Goal: Transaction & Acquisition: Purchase product/service

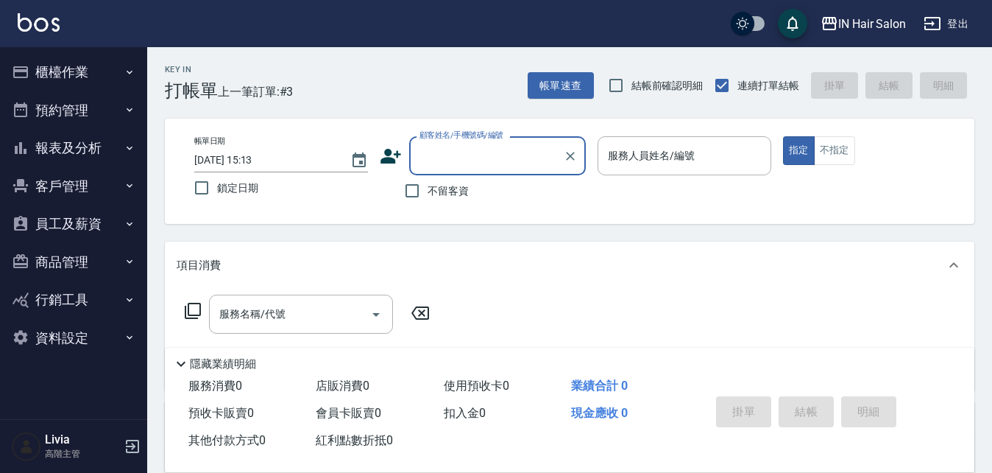
scroll to position [67, 0]
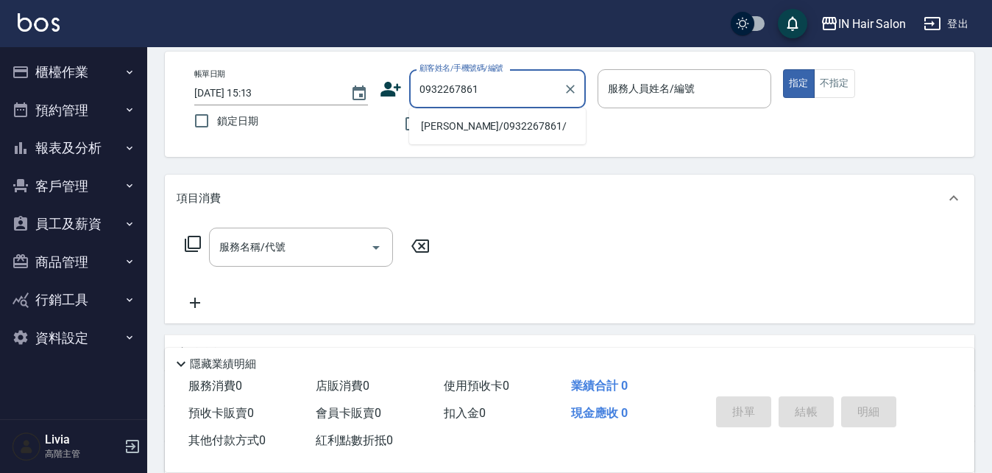
click at [453, 121] on li "[PERSON_NAME]/0932267861/" at bounding box center [497, 126] width 177 height 24
type input "[PERSON_NAME]/0932267861/"
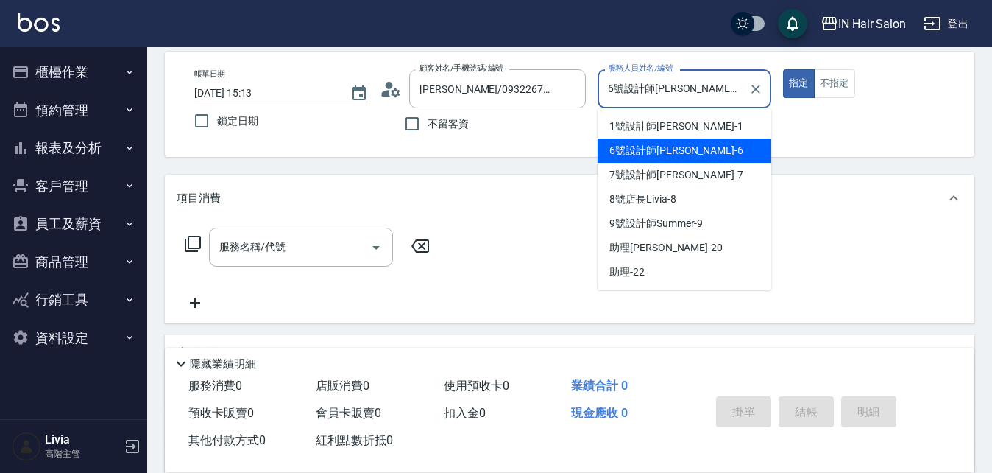
drag, startPoint x: 708, startPoint y: 84, endPoint x: 680, endPoint y: 151, distance: 72.6
click at [707, 85] on input "6號設計師[PERSON_NAME]-6" at bounding box center [673, 89] width 138 height 26
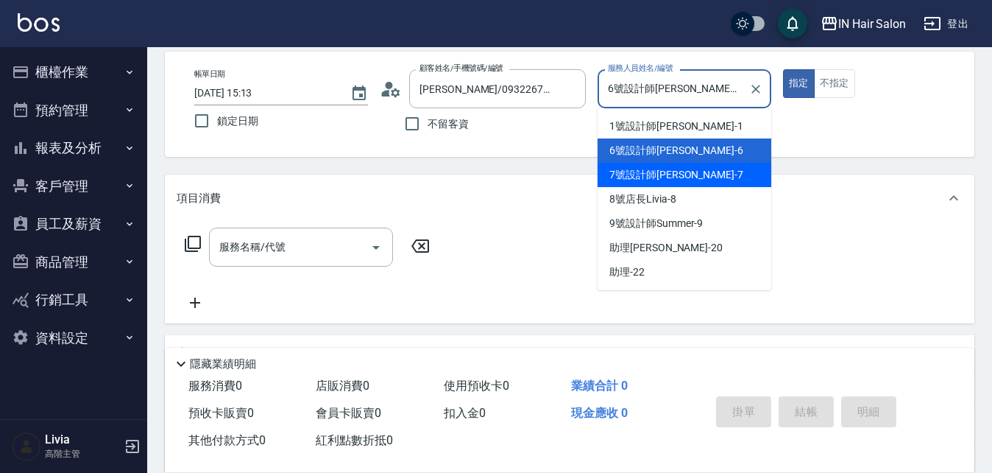
click at [660, 174] on span "7號設計師[PERSON_NAME] -7" at bounding box center [677, 174] width 134 height 15
type input "7號設計師[PERSON_NAME]-7"
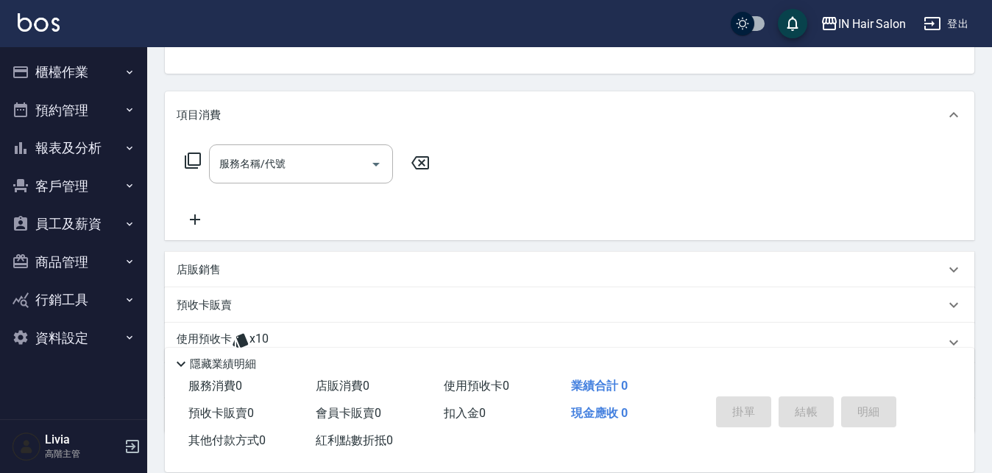
scroll to position [252, 0]
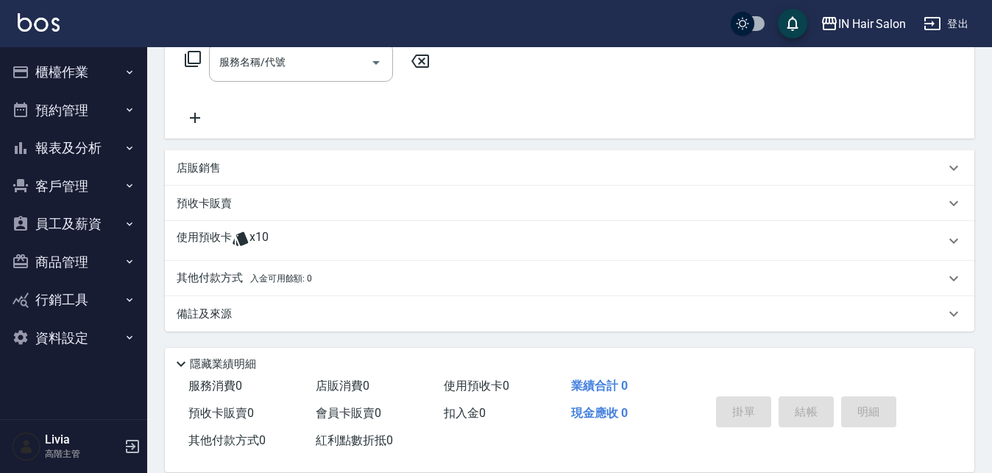
click at [200, 234] on p "使用預收卡" at bounding box center [204, 241] width 55 height 22
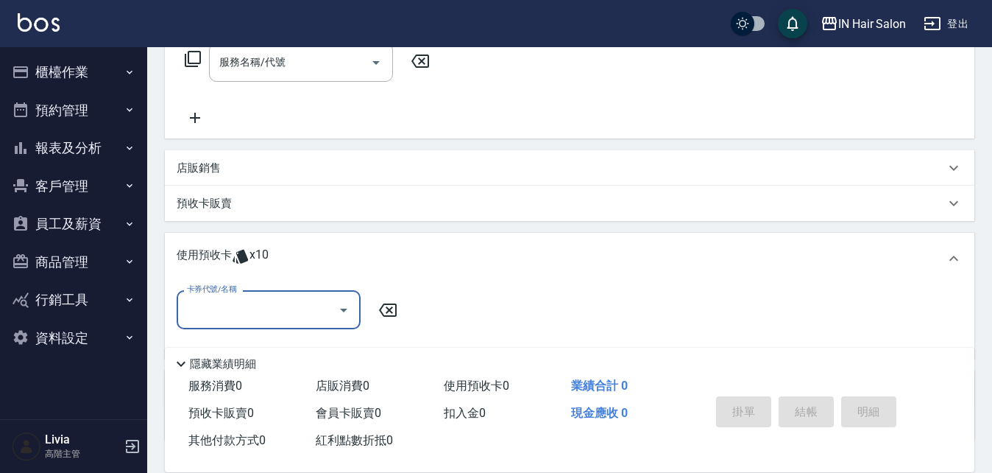
scroll to position [0, 0]
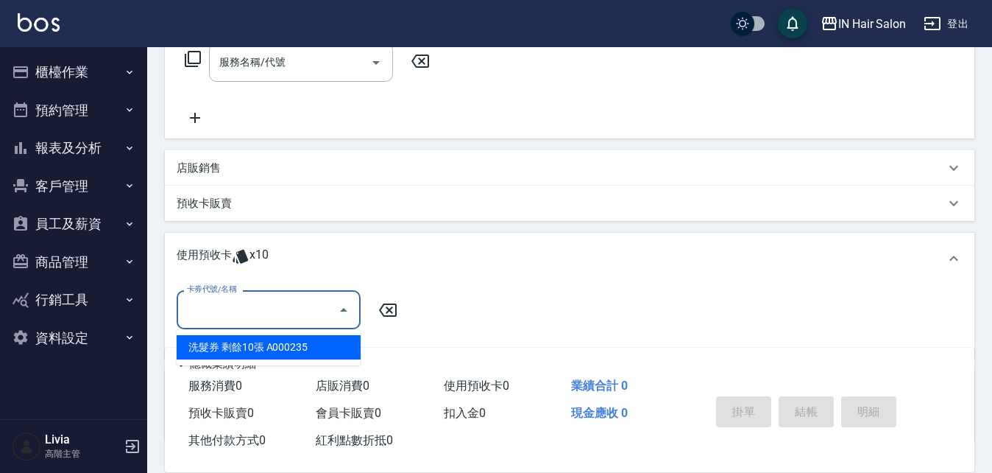
click at [242, 311] on input "卡券代號/名稱" at bounding box center [257, 310] width 149 height 26
click at [292, 345] on div "洗髮券 剩餘10張 A000235" at bounding box center [269, 347] width 184 height 24
type input "洗髮券 A000235"
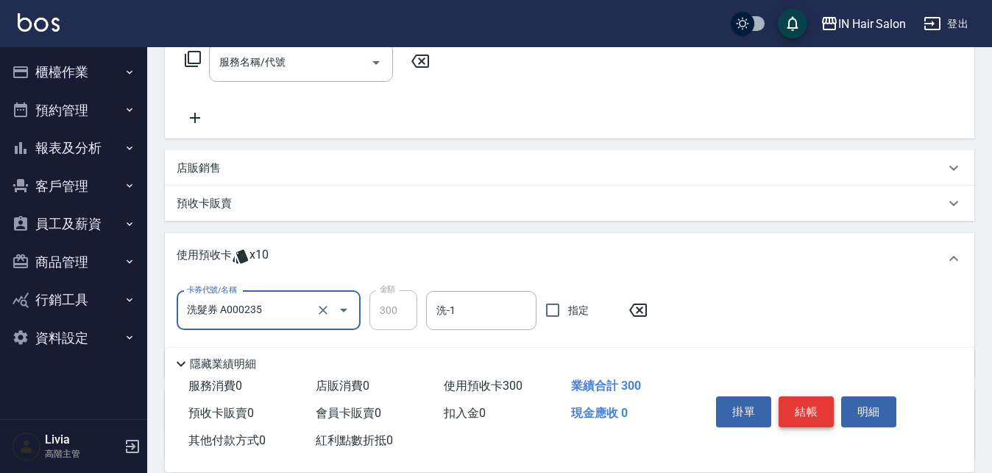
click at [799, 400] on button "結帳" at bounding box center [806, 411] width 55 height 31
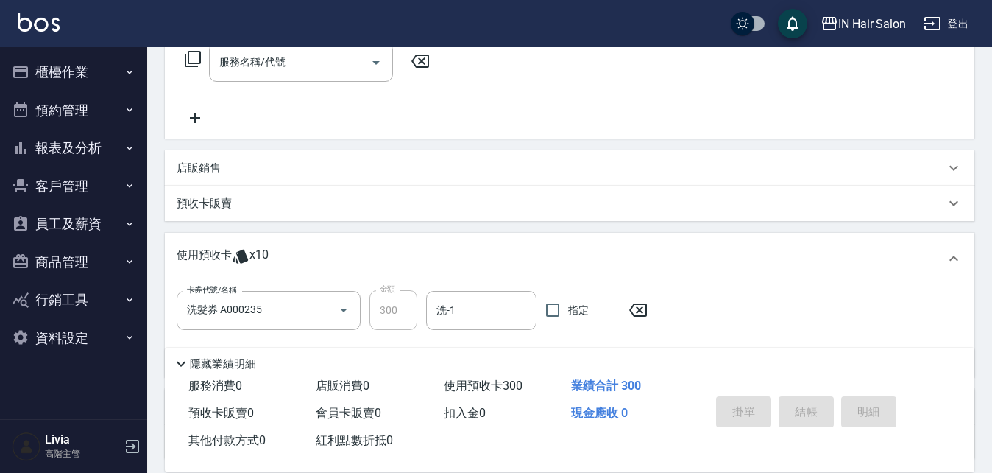
type input "[DATE] 16:52"
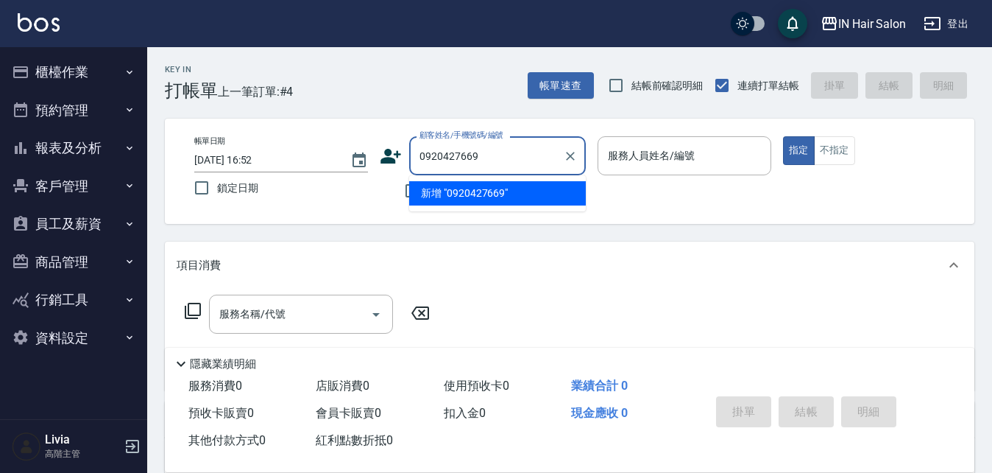
click at [429, 191] on li "新增 "0920427669"" at bounding box center [497, 193] width 177 height 24
type input "0920427669"
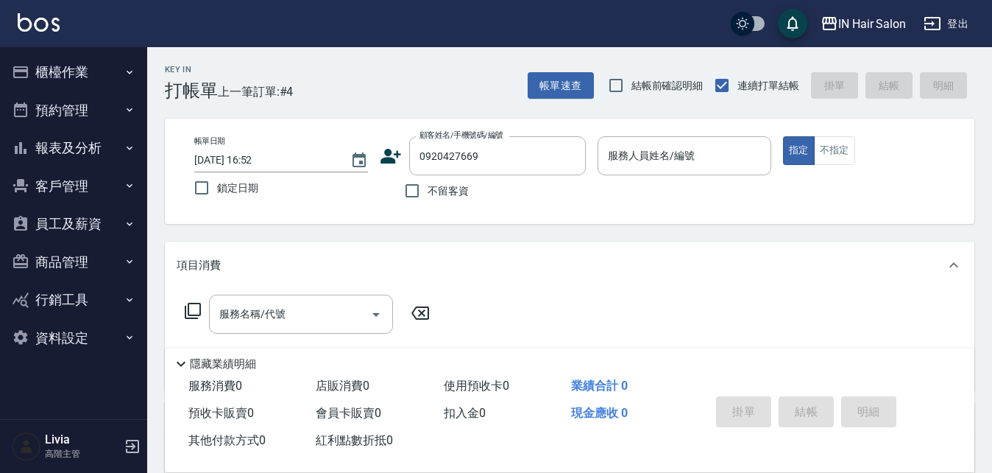
click at [393, 155] on icon at bounding box center [391, 156] width 22 height 22
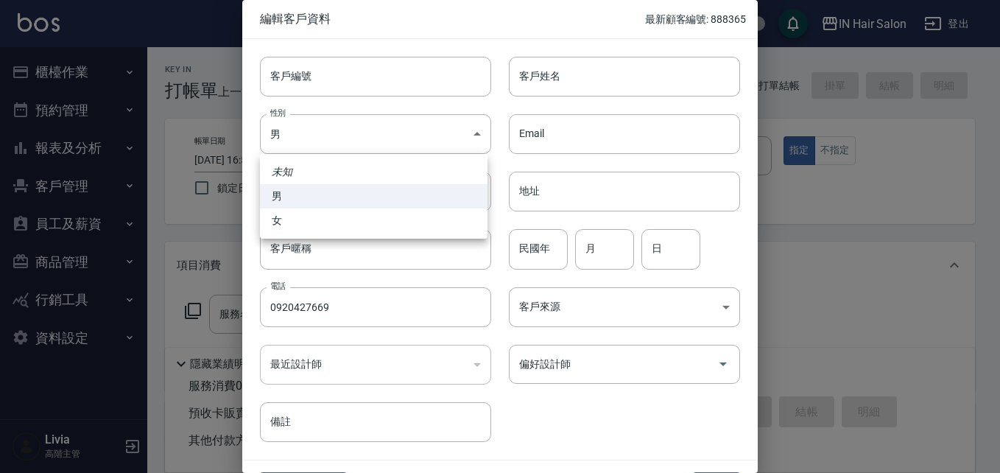
drag, startPoint x: 297, startPoint y: 132, endPoint x: 292, endPoint y: 166, distance: 35.1
click at [297, 136] on body "IN Hair Salon 登出 櫃檯作業 打帳單 帳單列表 掛單列表 座位開單 營業儀表板 現金收支登錄 高階收支登錄 材料自購登錄 每日結帳 排班表 現場…" at bounding box center [500, 360] width 1000 height 720
click at [275, 219] on li "女" at bounding box center [373, 220] width 227 height 24
type input "[DEMOGRAPHIC_DATA]"
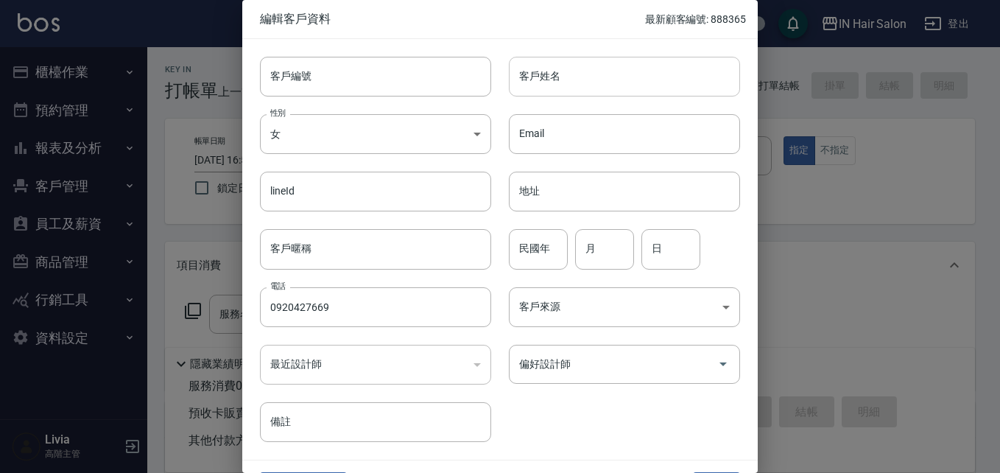
click at [557, 71] on input "客戶姓名" at bounding box center [624, 77] width 231 height 40
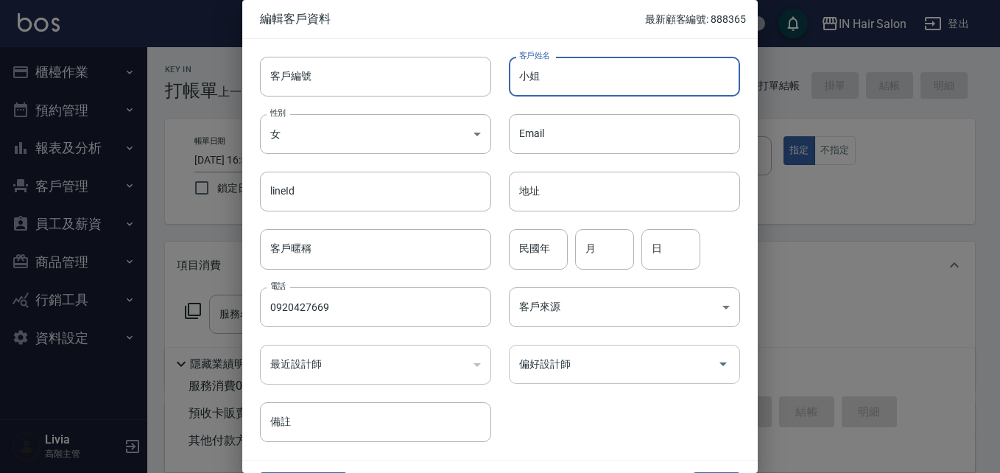
click at [573, 380] on div "偏好設計師" at bounding box center [624, 364] width 231 height 39
type input "小姐"
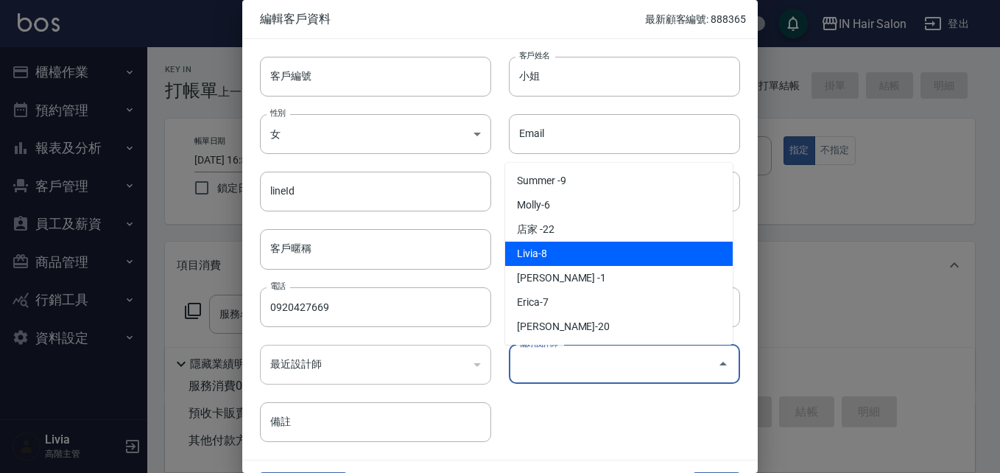
click at [556, 251] on li "Livia-8" at bounding box center [618, 253] width 227 height 24
type input "Livia"
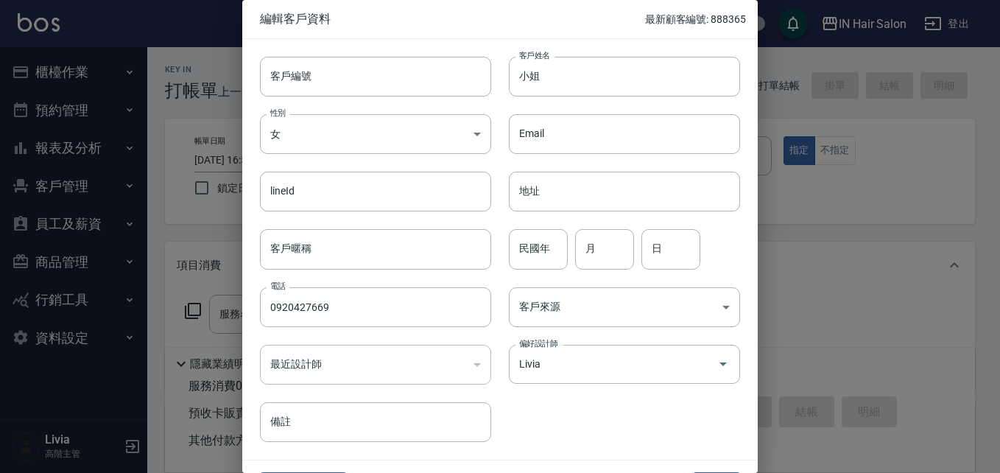
click at [557, 427] on div "客戶編號 客戶編號 客戶姓名 小姐 客戶姓名 性別 女 [DEMOGRAPHIC_DATA] 性別 Email Email lineId lineId 地址 …" at bounding box center [491, 240] width 498 height 403
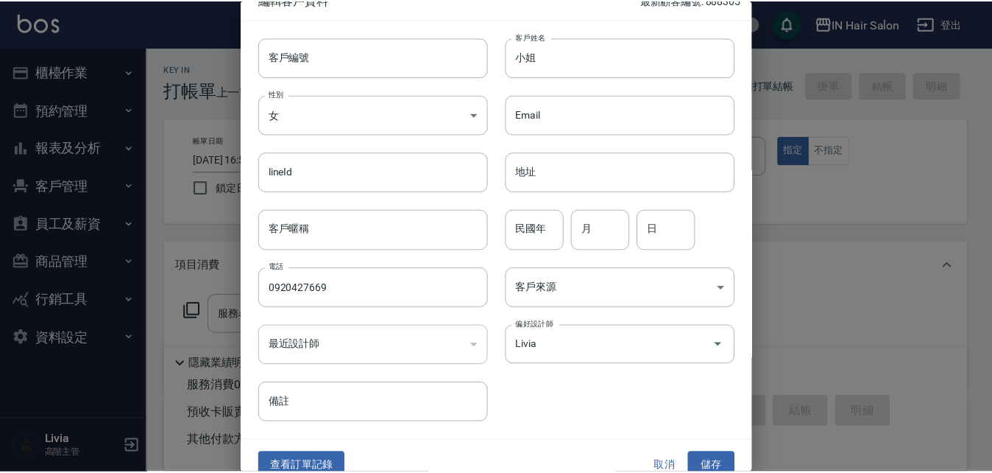
scroll to position [38, 0]
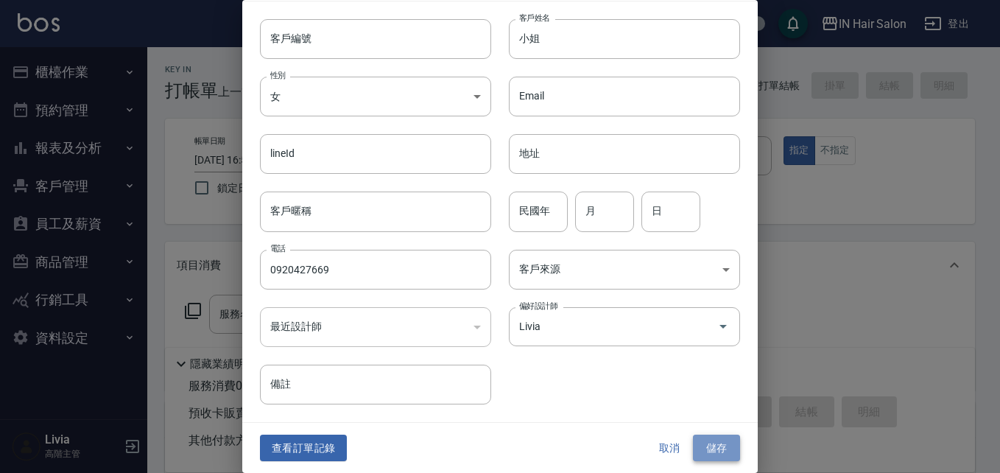
click at [716, 440] on button "儲存" at bounding box center [716, 447] width 47 height 27
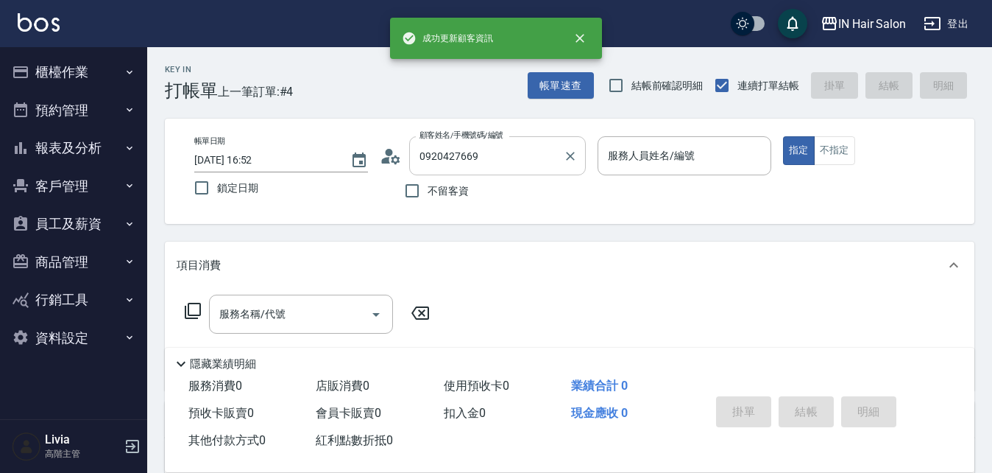
click at [495, 147] on input "0920427669" at bounding box center [486, 156] width 141 height 26
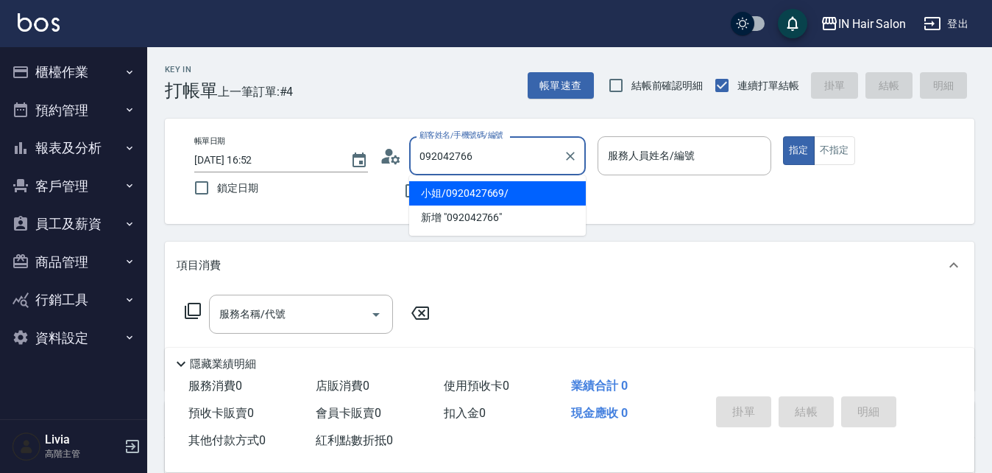
click at [454, 192] on li "小姐/0920427669/" at bounding box center [497, 193] width 177 height 24
type input "小姐/0920427669/"
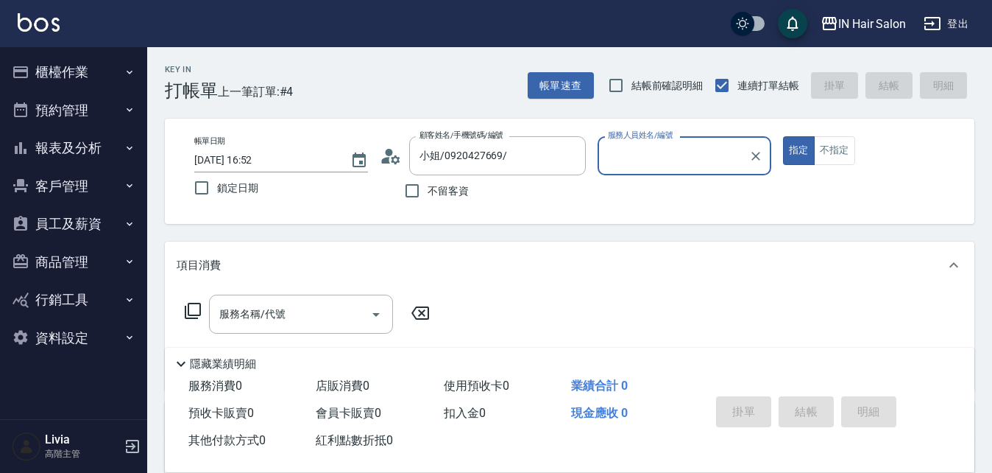
type input "8號店長Livia-8"
click at [830, 152] on button "不指定" at bounding box center [834, 150] width 41 height 29
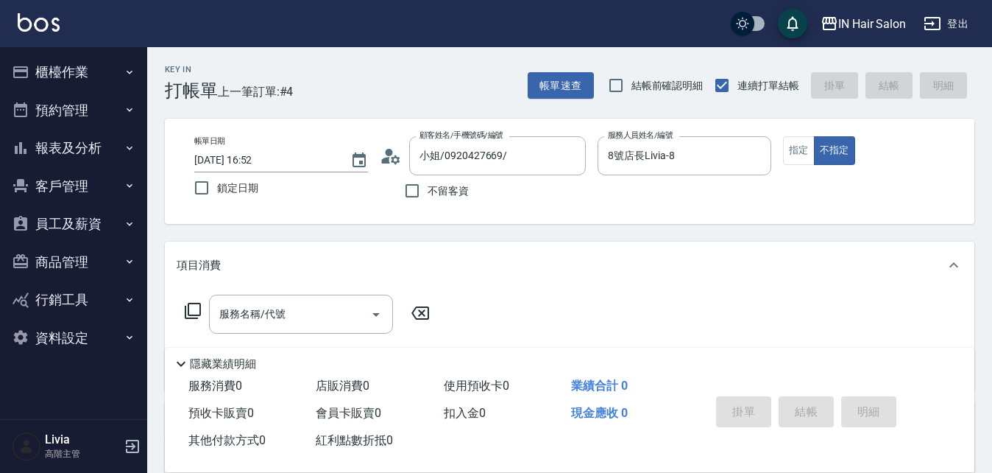
click at [190, 311] on icon at bounding box center [193, 311] width 18 height 18
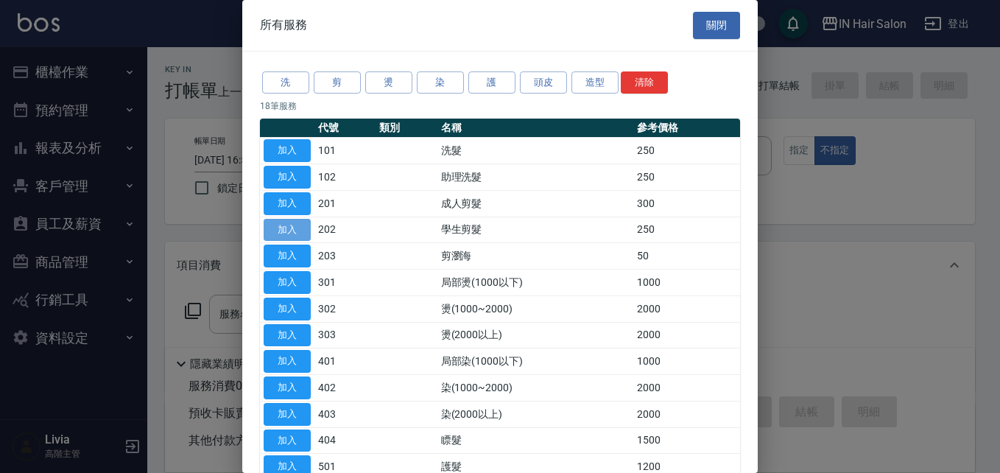
click at [304, 226] on button "加入" at bounding box center [287, 230] width 47 height 23
type input "學生剪髮(202)"
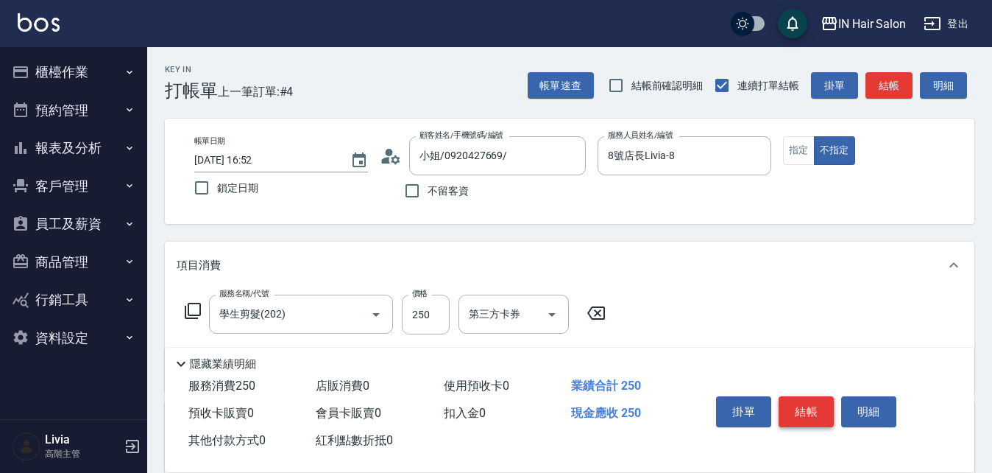
click at [803, 401] on button "結帳" at bounding box center [806, 411] width 55 height 31
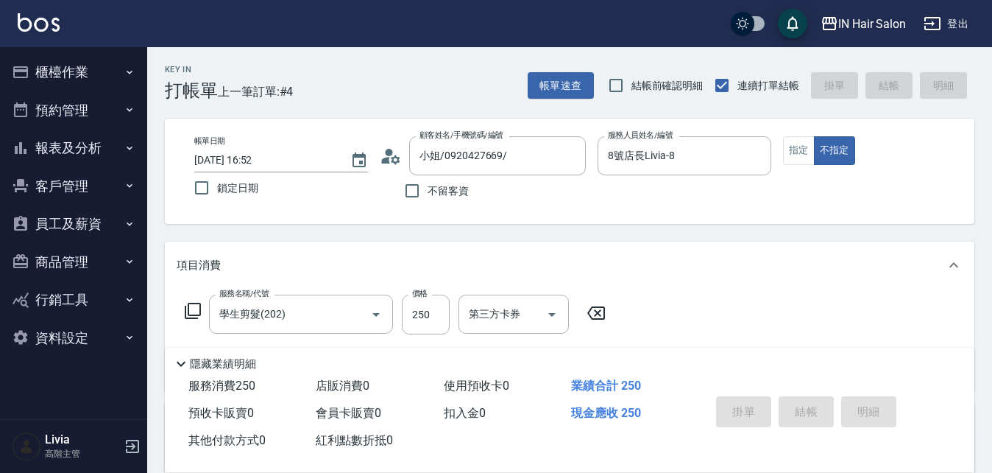
type input "[DATE] 16:53"
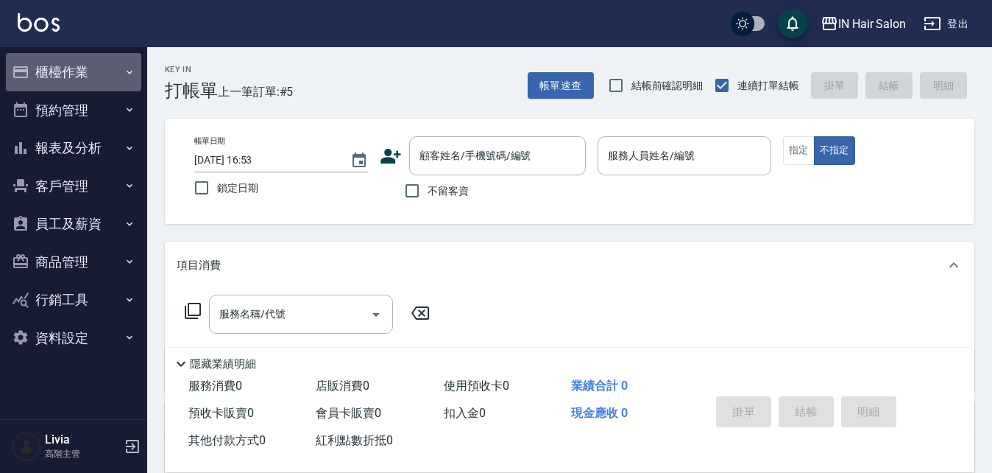
click at [57, 71] on button "櫃檯作業" at bounding box center [73, 72] width 135 height 38
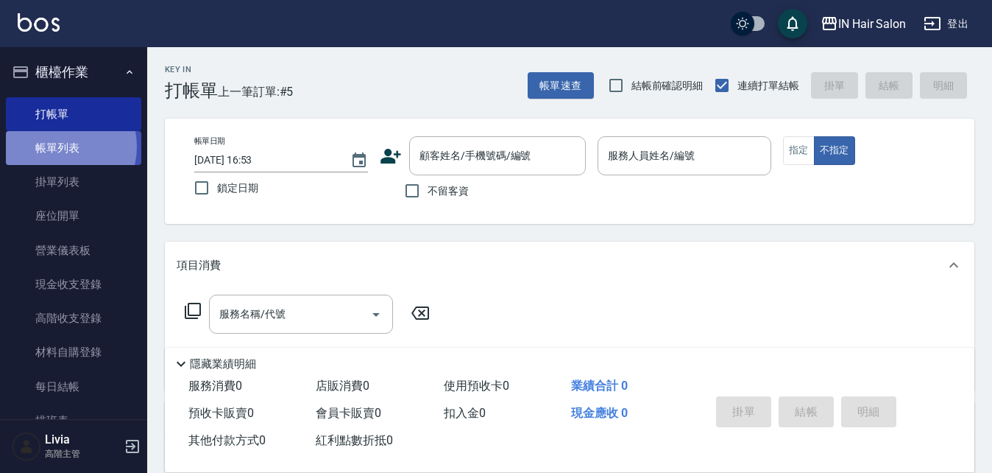
click at [57, 147] on link "帳單列表" at bounding box center [73, 148] width 135 height 34
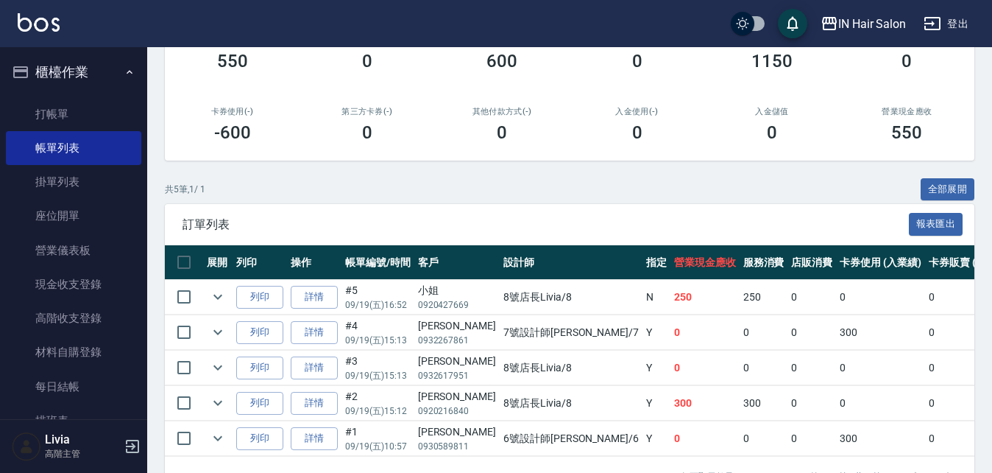
scroll to position [221, 0]
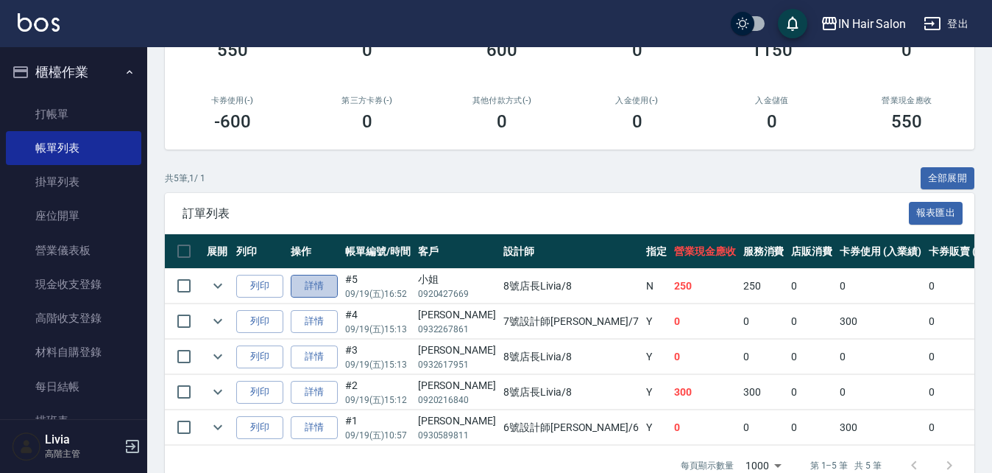
click at [310, 282] on link "詳情" at bounding box center [314, 286] width 47 height 23
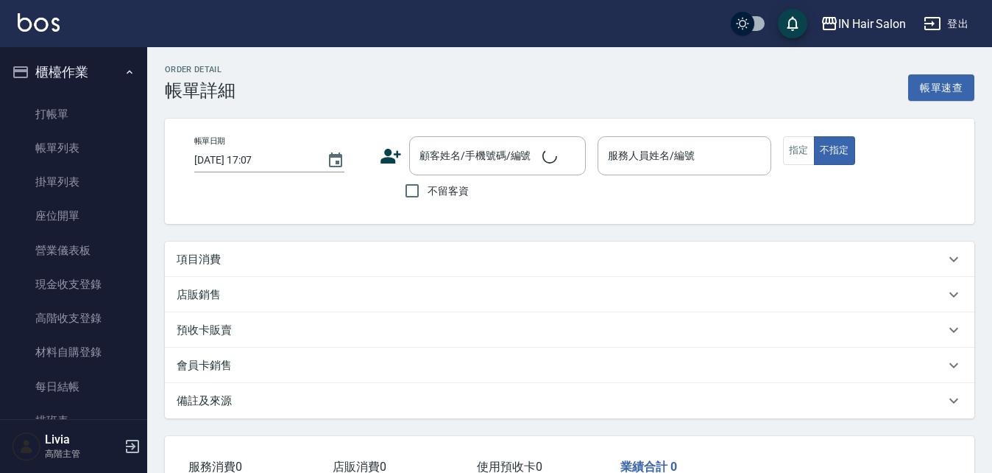
type input "[DATE] 16:52"
type input "8號店長Livia-8"
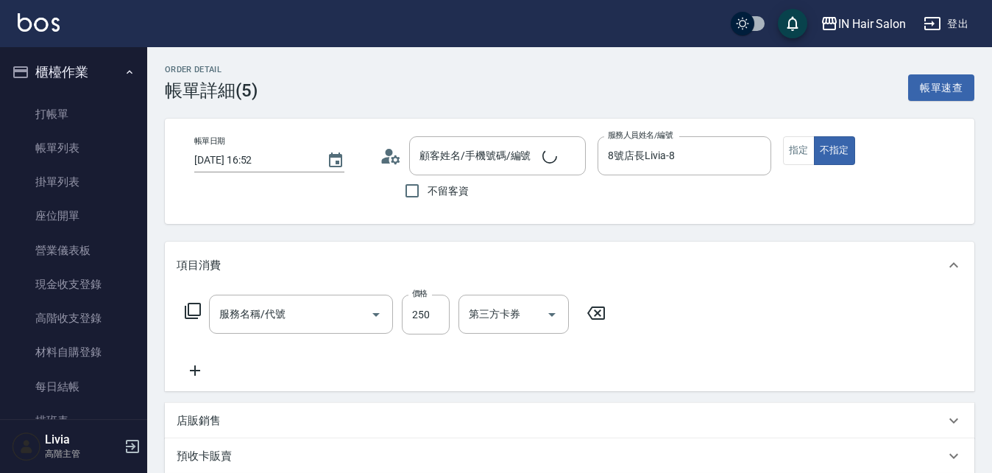
type input "小姐/0920427669/"
type input "學生剪髮(202)"
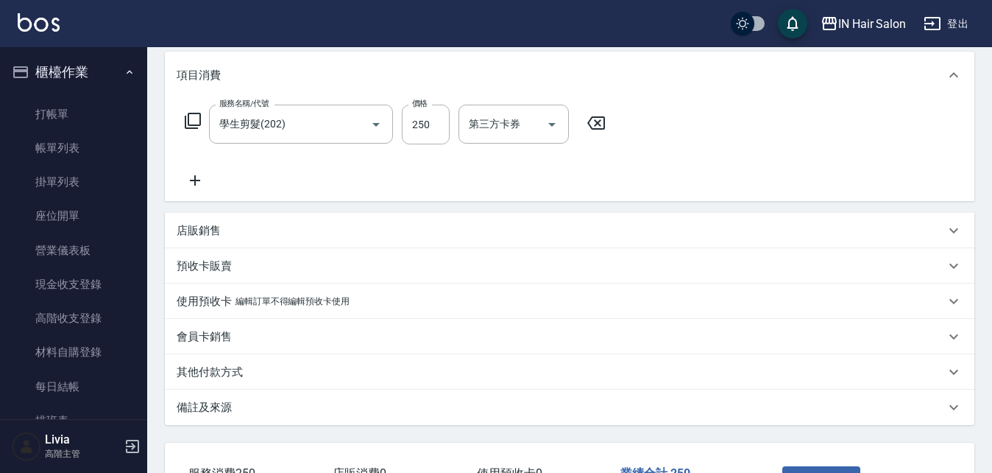
scroll to position [221, 0]
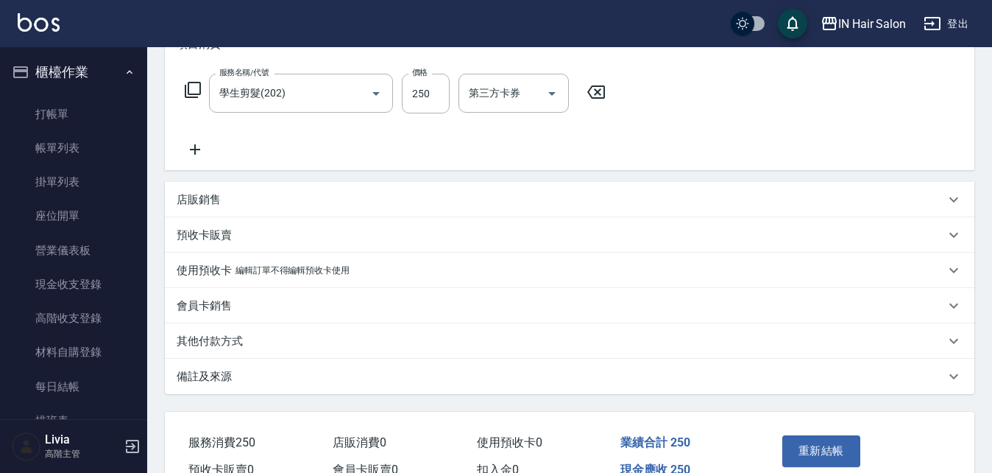
click at [200, 345] on p "其他付款方式" at bounding box center [210, 341] width 66 height 15
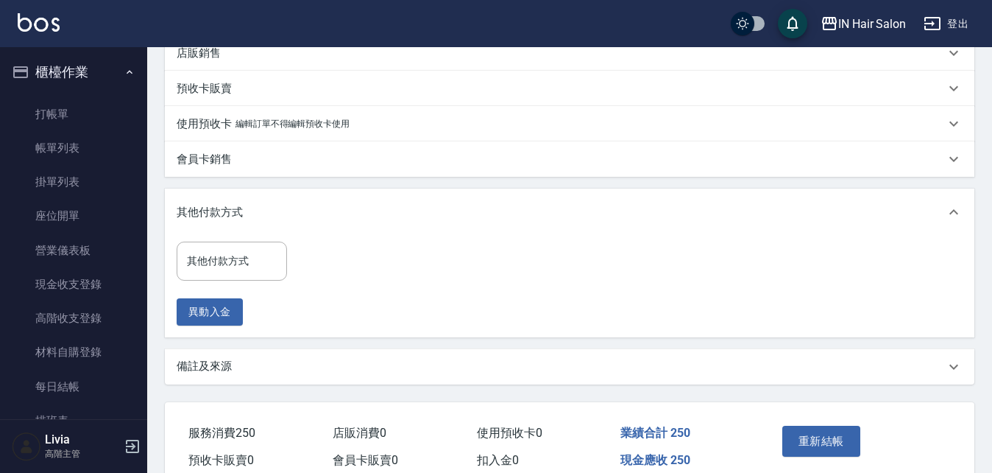
scroll to position [368, 0]
click at [231, 260] on input "其他付款方式" at bounding box center [231, 260] width 97 height 26
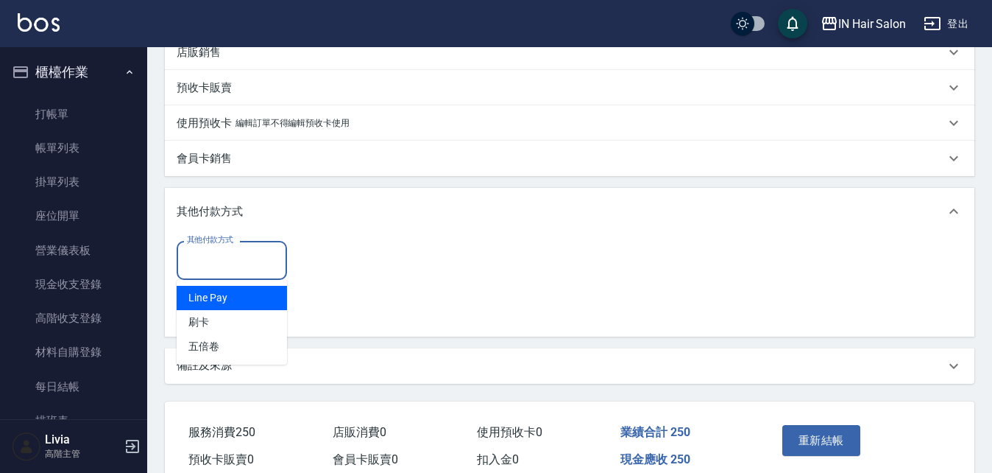
click at [212, 292] on span "Line Pay" at bounding box center [232, 298] width 110 height 24
type input "Line Pay"
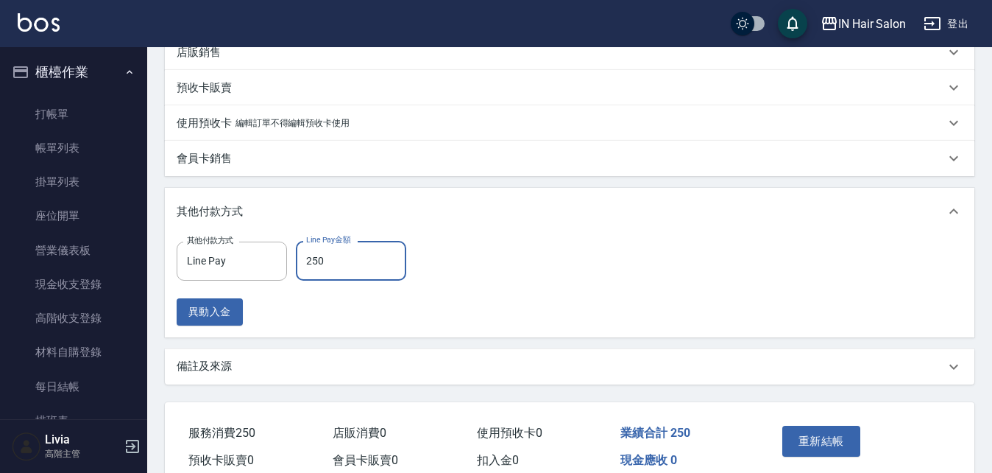
type input "250"
click at [520, 314] on div "其他付款方式 Line Pay 其他付款方式 Line Pay金額 250 Line Pay金額 異動入金" at bounding box center [570, 283] width 786 height 85
click at [822, 441] on button "重新結帳" at bounding box center [822, 441] width 78 height 31
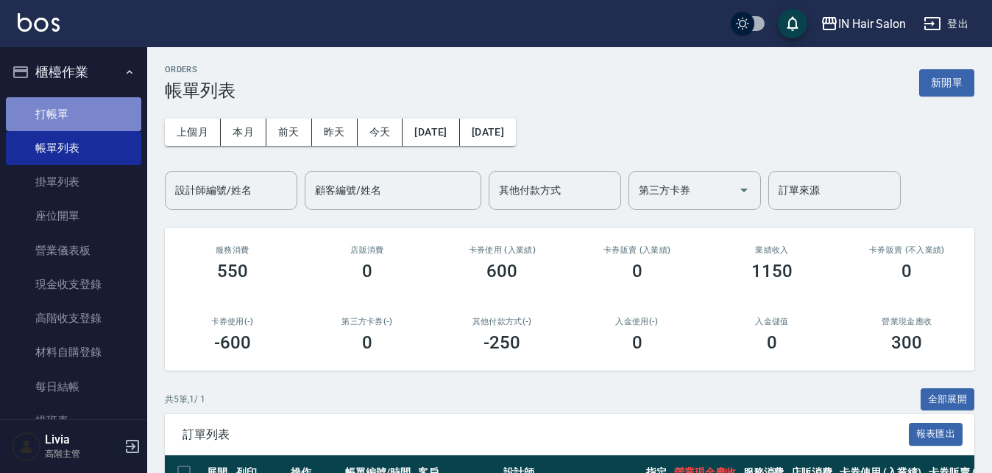
click at [77, 112] on link "打帳單" at bounding box center [73, 114] width 135 height 34
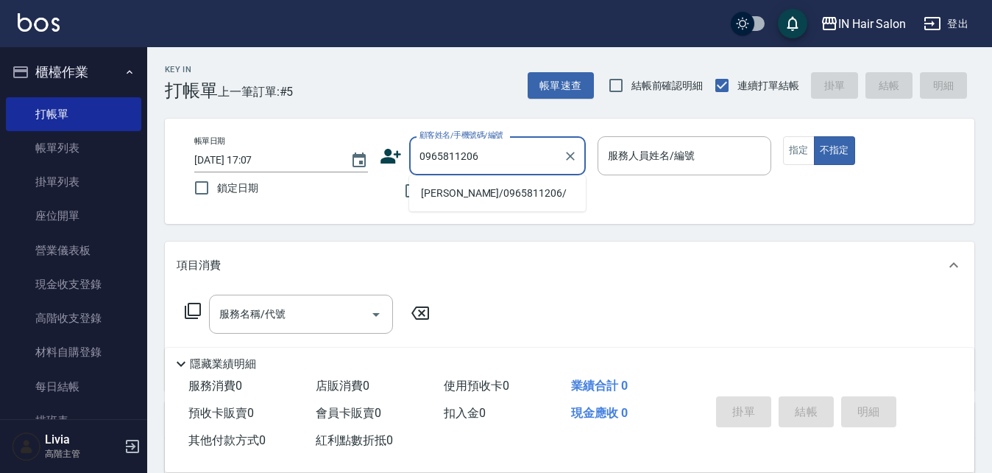
click at [438, 194] on li "[PERSON_NAME]/0965811206/" at bounding box center [497, 193] width 177 height 24
type input "[PERSON_NAME]/0965811206/"
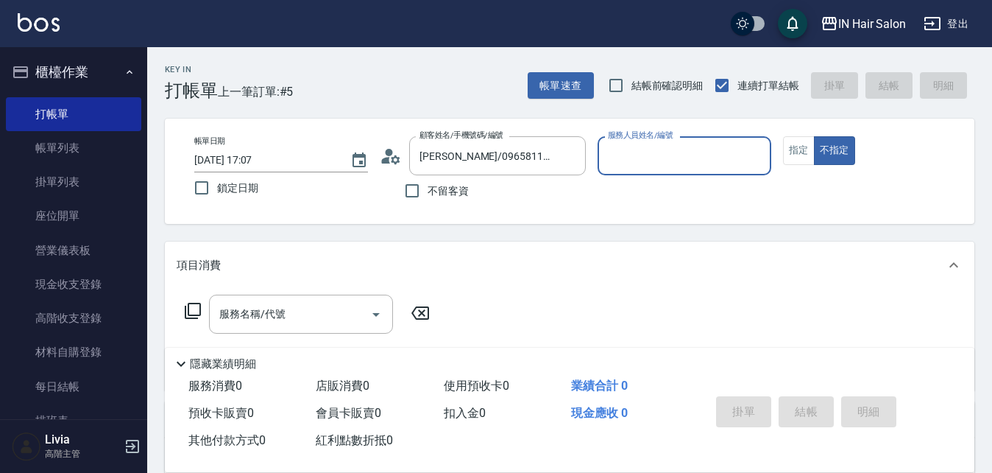
type input "7號設計師[PERSON_NAME]-7"
click at [792, 149] on button "指定" at bounding box center [799, 150] width 32 height 29
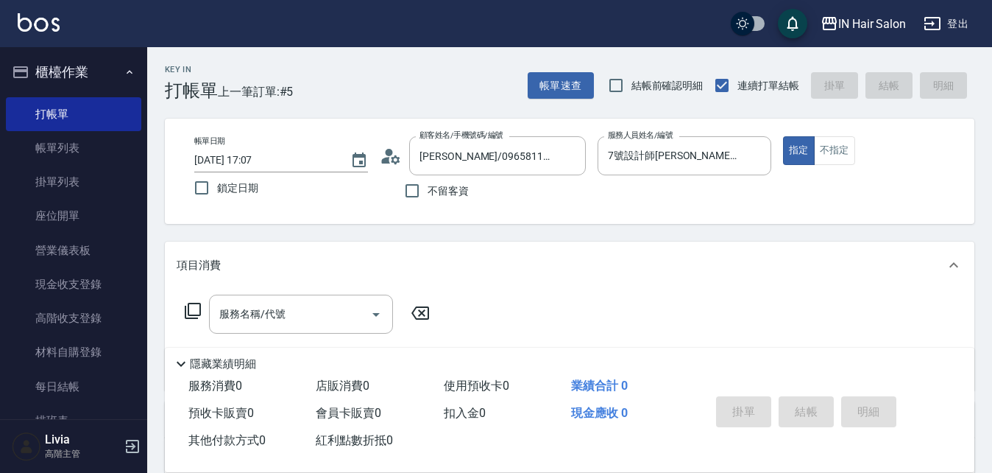
click at [192, 307] on icon at bounding box center [193, 311] width 18 height 18
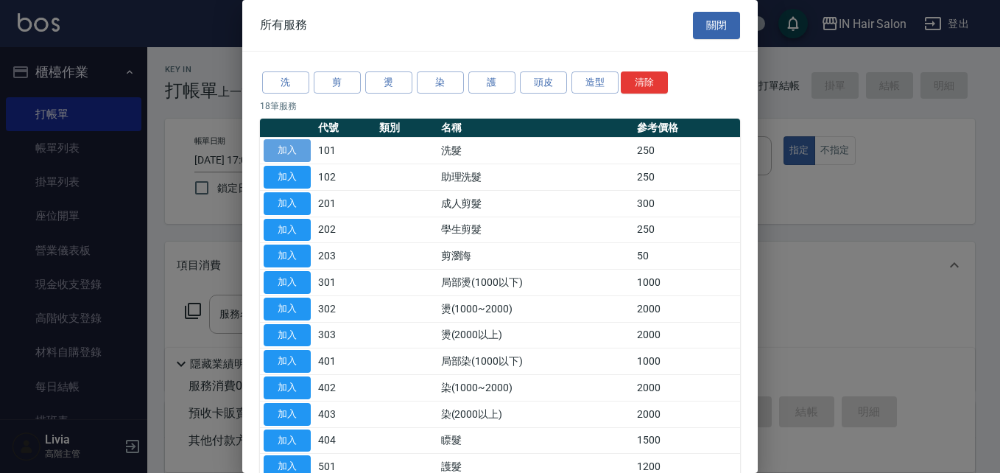
drag, startPoint x: 292, startPoint y: 148, endPoint x: 216, endPoint y: 229, distance: 110.9
click at [292, 148] on button "加入" at bounding box center [287, 150] width 47 height 23
type input "洗髮(101)"
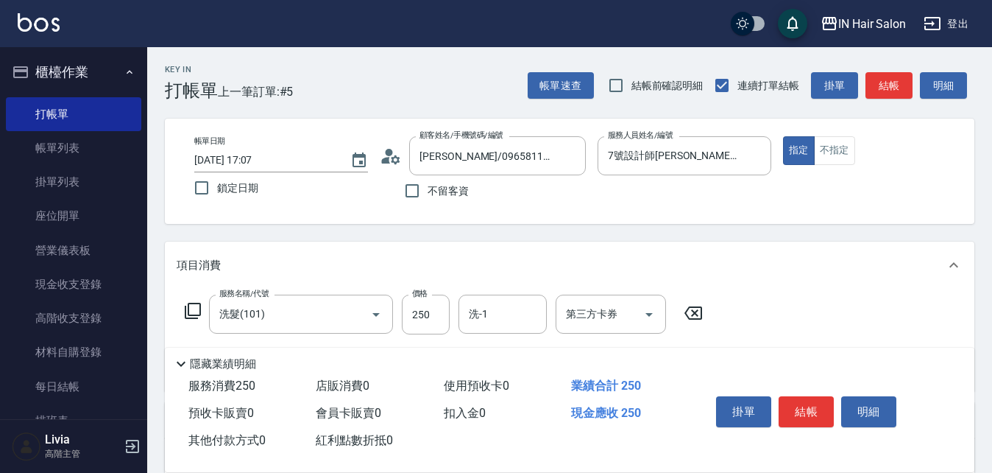
click at [199, 310] on icon at bounding box center [193, 311] width 18 height 18
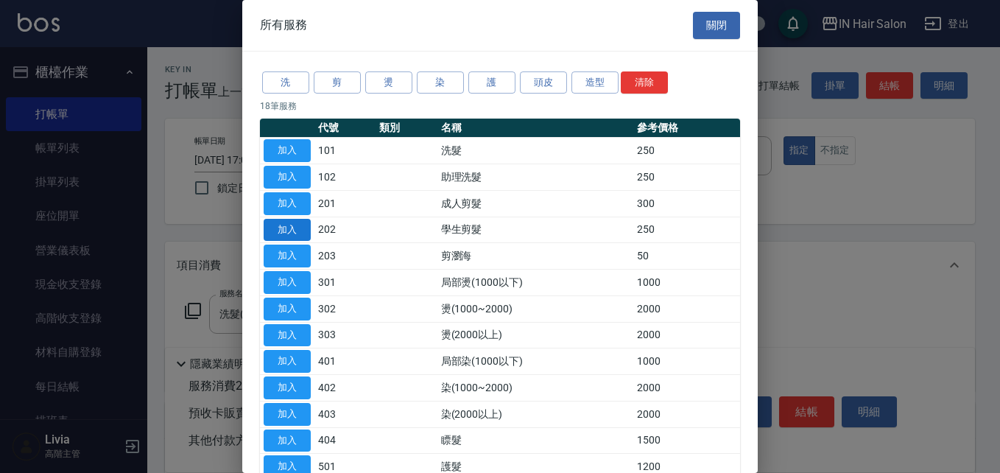
click at [286, 230] on button "加入" at bounding box center [287, 230] width 47 height 23
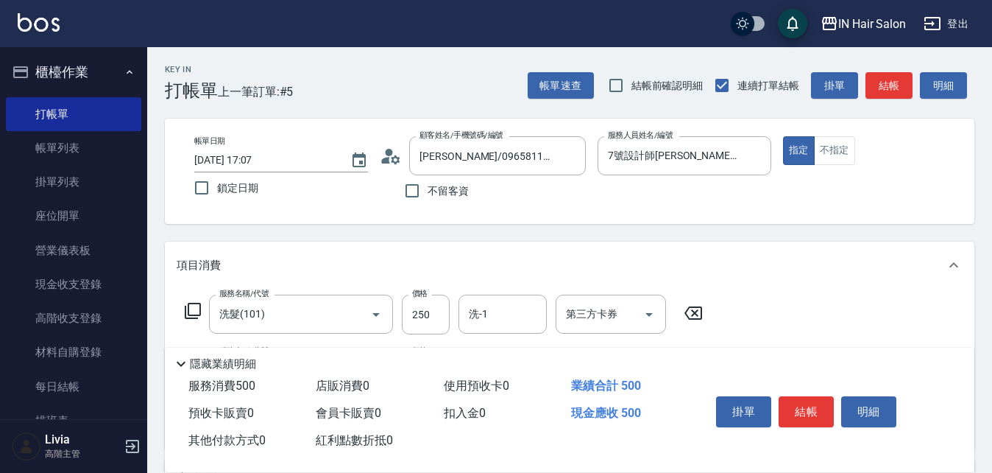
click at [194, 311] on icon at bounding box center [193, 311] width 18 height 18
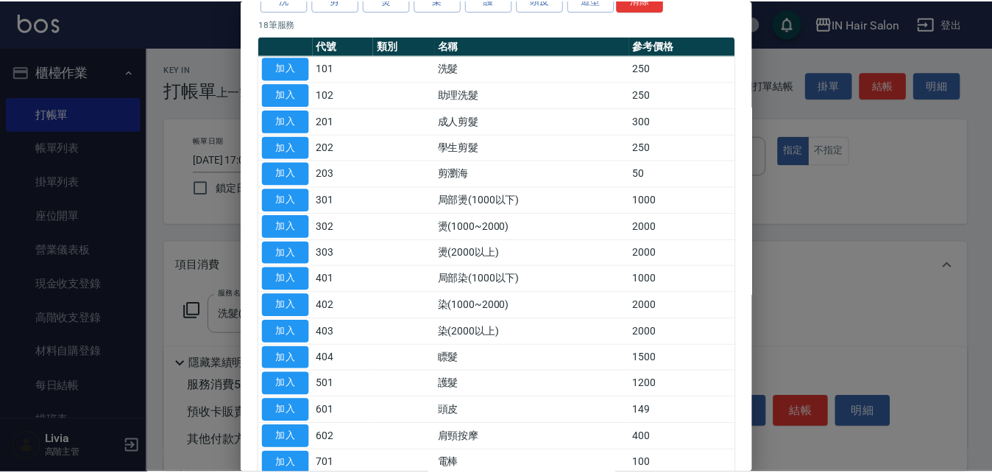
scroll to position [147, 0]
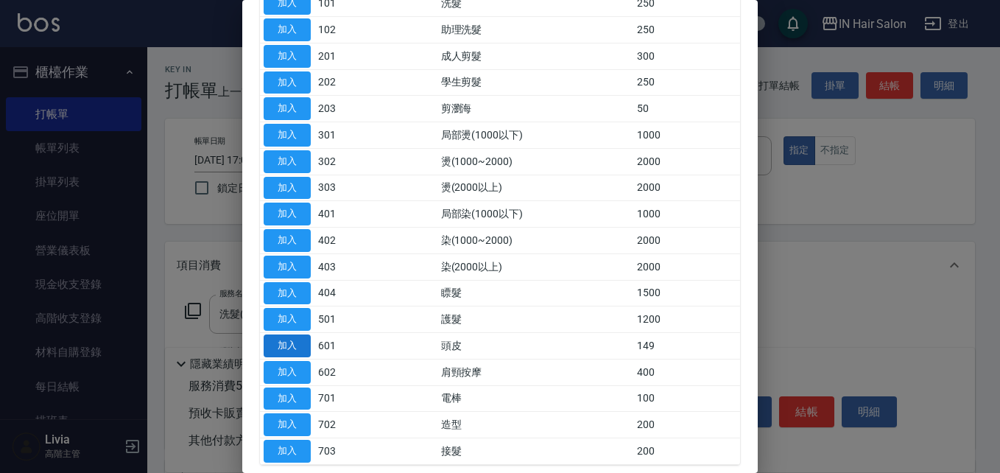
click at [283, 341] on button "加入" at bounding box center [287, 345] width 47 height 23
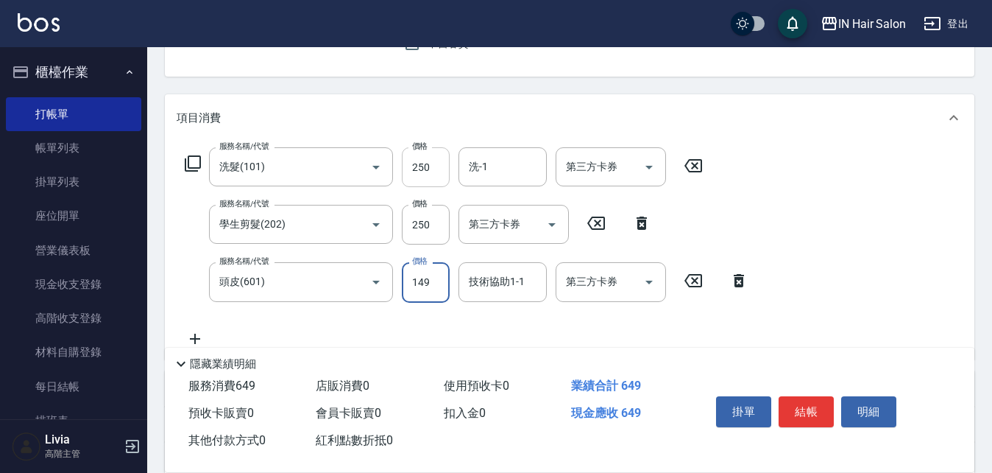
click at [432, 174] on input "250" at bounding box center [426, 167] width 48 height 40
type input "300"
click at [395, 246] on div "服務名稱/代號 洗髮(101) 服務名稱/代號 價格 300 價格 洗-1 洗-1 第三方卡券 第三方卡券 服務名稱/代號 學生剪髮(202) 服務名稱/代號…" at bounding box center [467, 247] width 581 height 200
click at [428, 227] on input "250" at bounding box center [426, 225] width 48 height 40
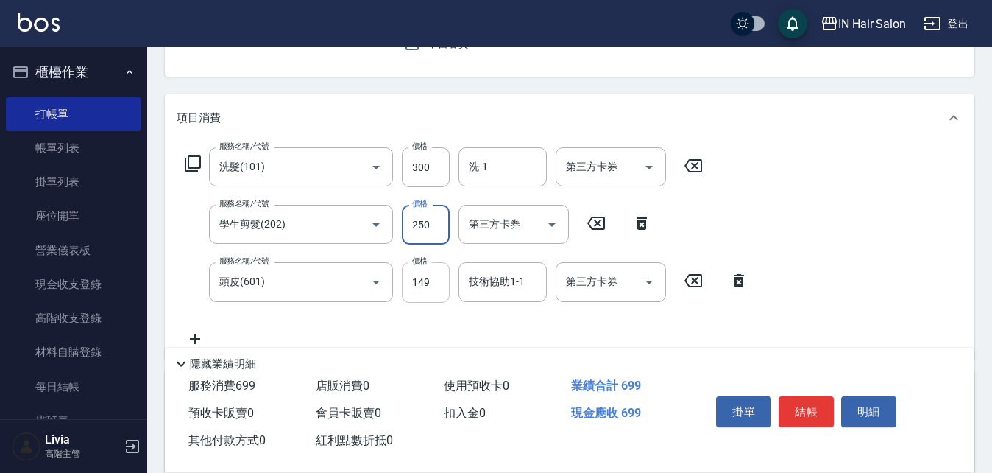
drag, startPoint x: 395, startPoint y: 312, endPoint x: 406, endPoint y: 302, distance: 15.7
click at [395, 312] on div "服務名稱/代號 洗髮(101) 服務名稱/代號 價格 300 價格 洗-1 洗-1 第三方卡券 第三方卡券 服務名稱/代號 學生剪髮(202) 服務名稱/代號…" at bounding box center [467, 247] width 581 height 200
click at [442, 276] on input "149" at bounding box center [426, 282] width 48 height 40
drag, startPoint x: 412, startPoint y: 279, endPoint x: 425, endPoint y: 279, distance: 13.3
click at [425, 279] on input "0" at bounding box center [426, 282] width 48 height 40
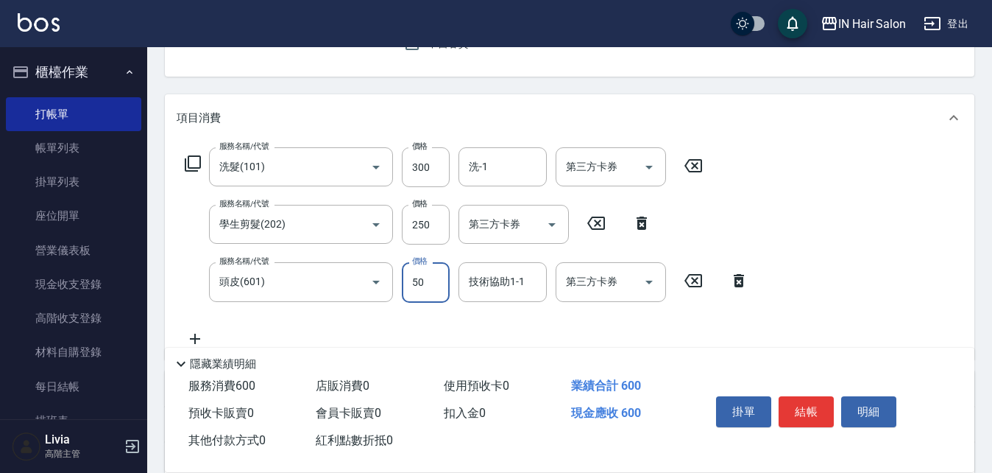
type input "50"
click at [381, 324] on div "服務名稱/代號 洗髮(101) 服務名稱/代號 價格 300 價格 洗-1 洗-1 第三方卡券 第三方卡券 服務名稱/代號 學生剪髮(202) 服務名稱/代號…" at bounding box center [467, 247] width 581 height 200
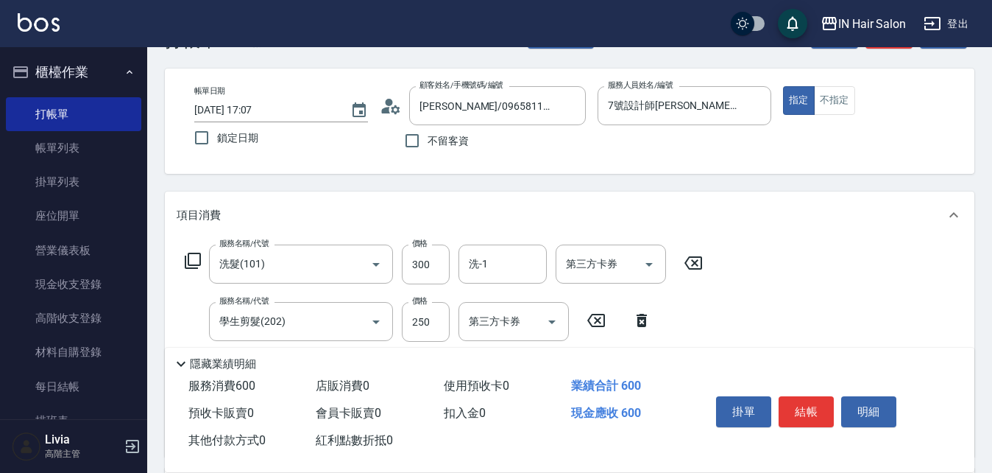
scroll to position [0, 0]
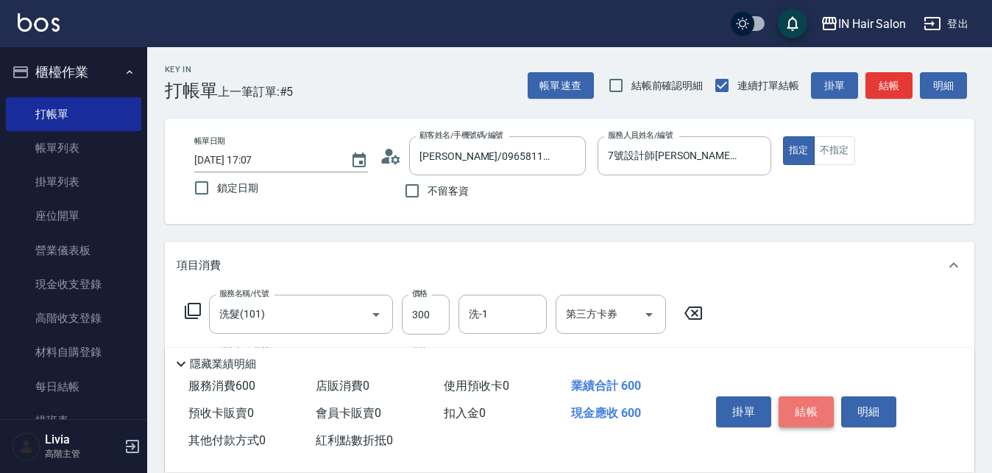
click at [811, 406] on button "結帳" at bounding box center [806, 411] width 55 height 31
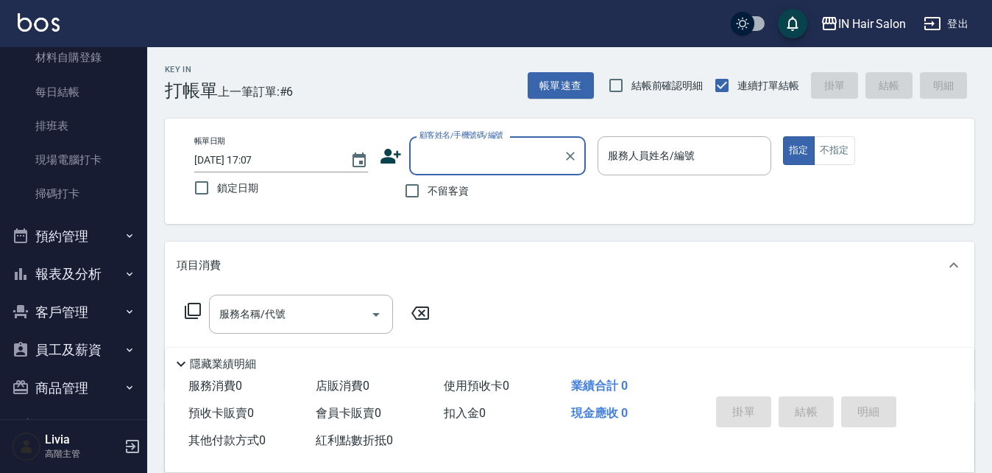
click at [74, 272] on button "報表及分析" at bounding box center [73, 274] width 135 height 38
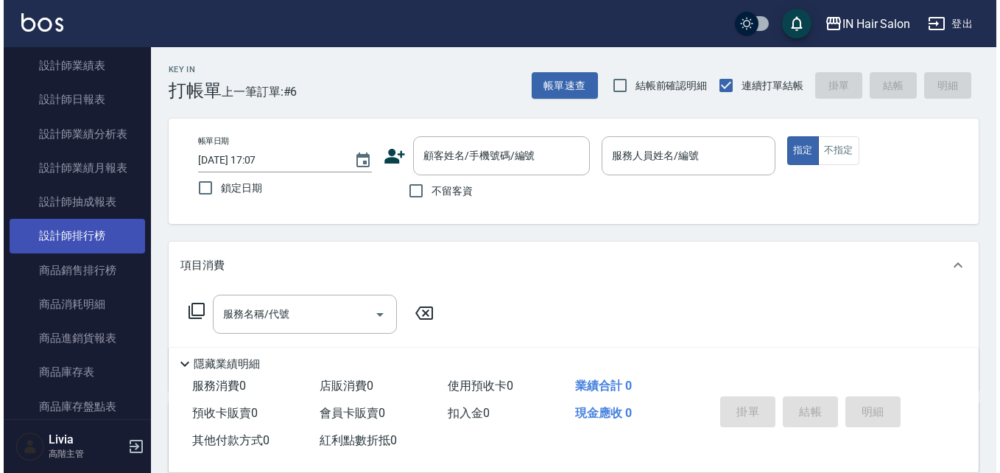
scroll to position [1104, 0]
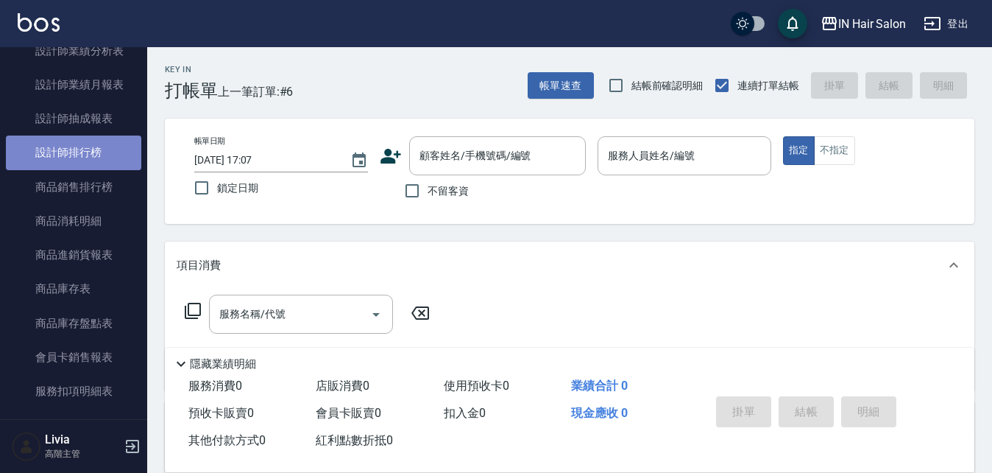
click at [105, 146] on link "設計師排行榜" at bounding box center [73, 152] width 135 height 34
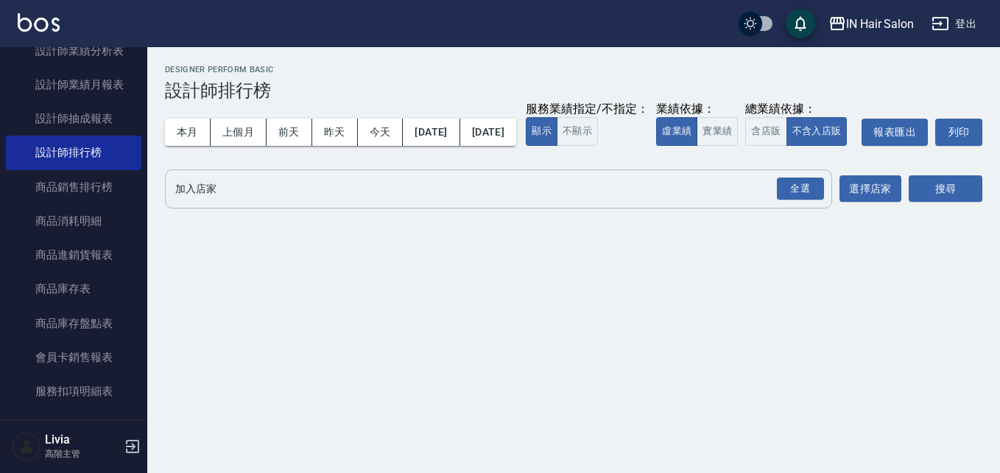
drag, startPoint x: 805, startPoint y: 213, endPoint x: 749, endPoint y: 209, distance: 56.1
click at [800, 200] on div "全選" at bounding box center [800, 188] width 47 height 23
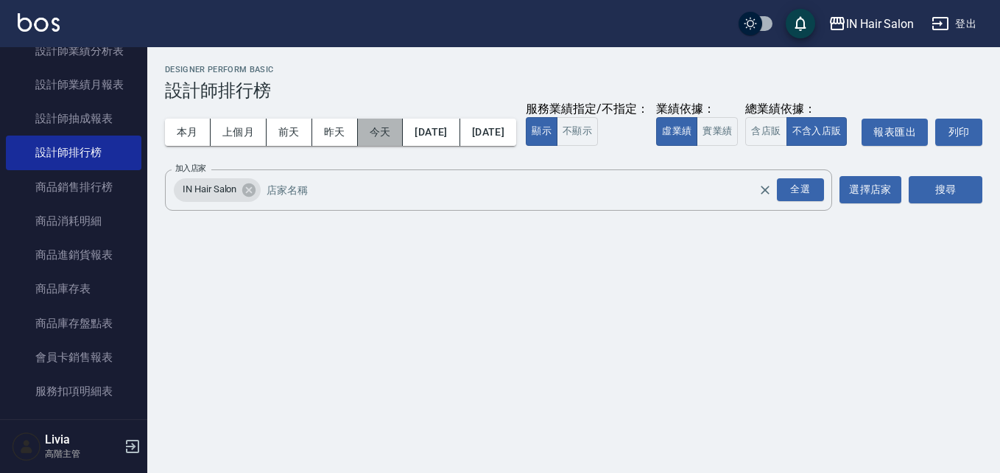
click at [375, 132] on button "今天" at bounding box center [381, 132] width 46 height 27
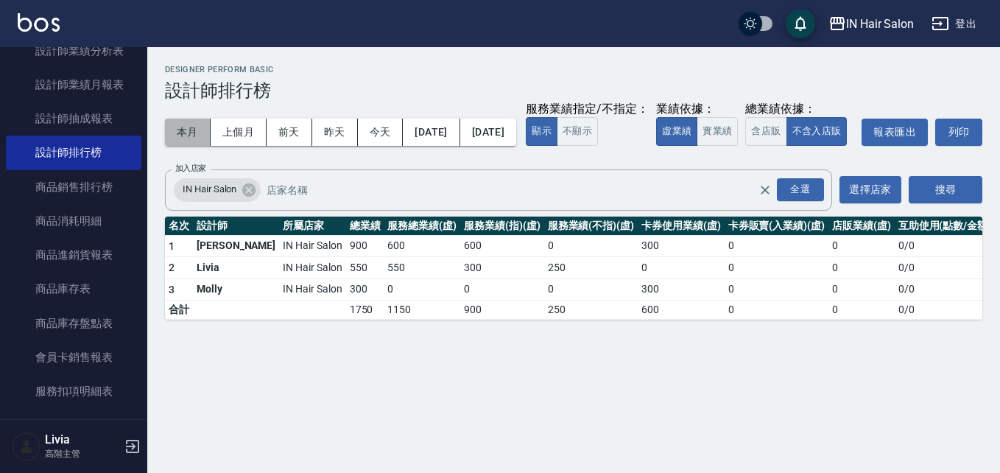
click at [191, 127] on button "本月" at bounding box center [188, 132] width 46 height 27
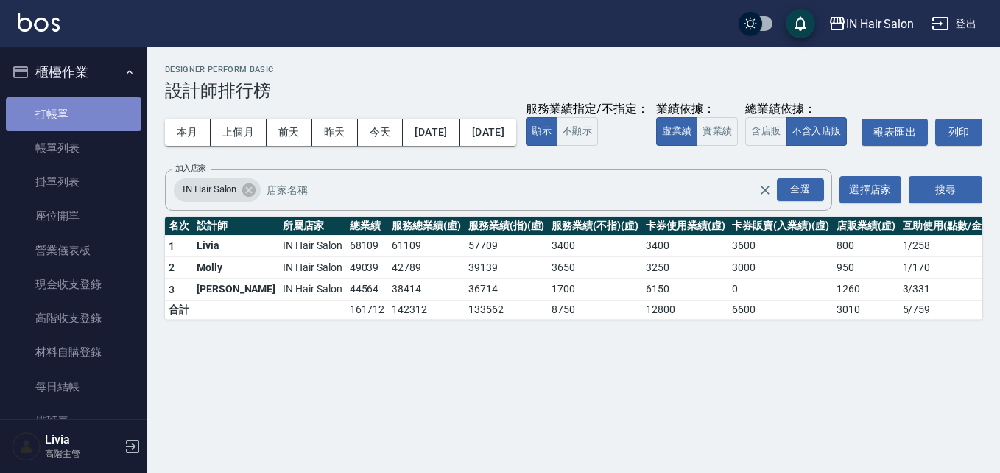
click at [88, 112] on link "打帳單" at bounding box center [73, 114] width 135 height 34
